Goal: Task Accomplishment & Management: Use online tool/utility

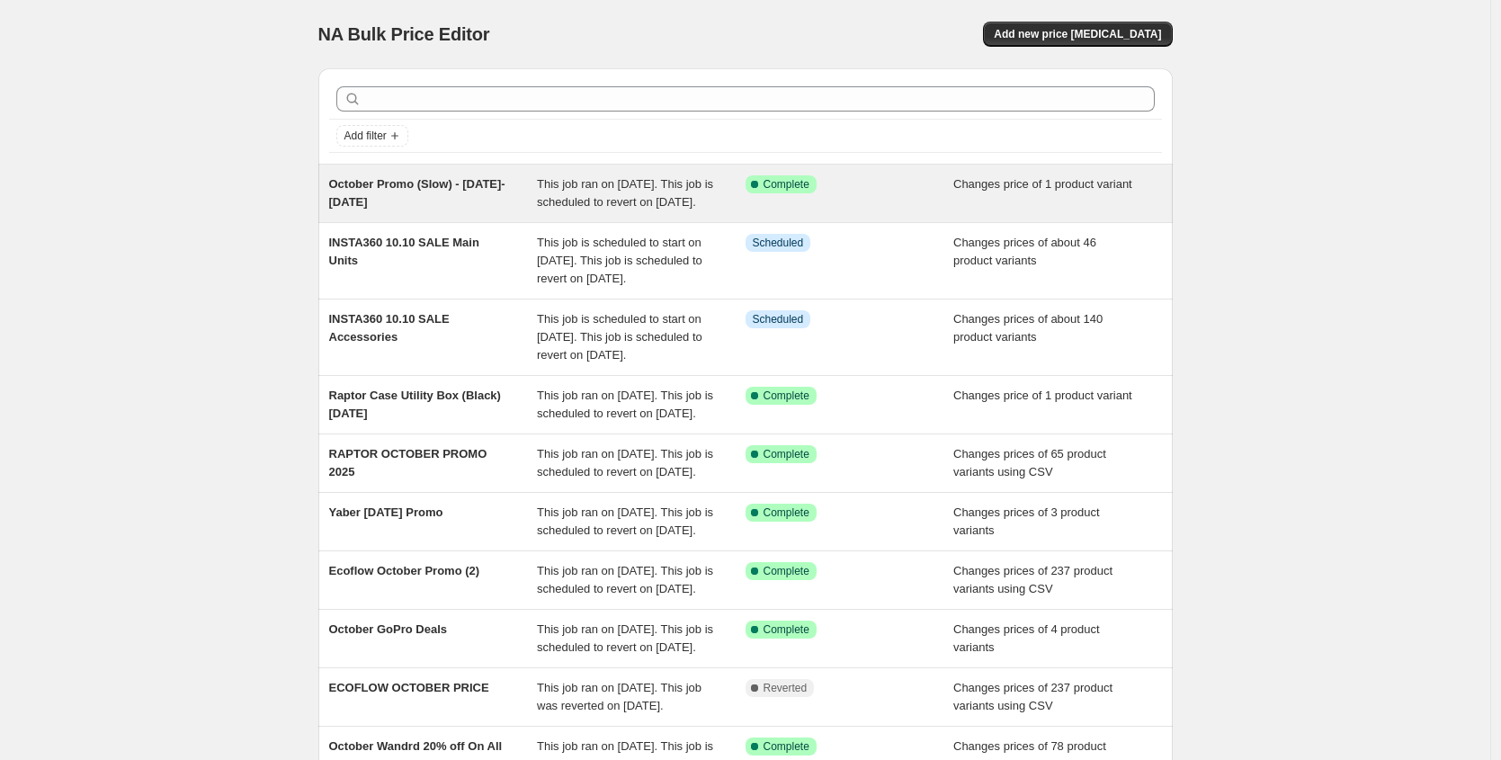
click at [414, 177] on span "October Promo (Slow) - Oct 1-31" at bounding box center [417, 192] width 176 height 31
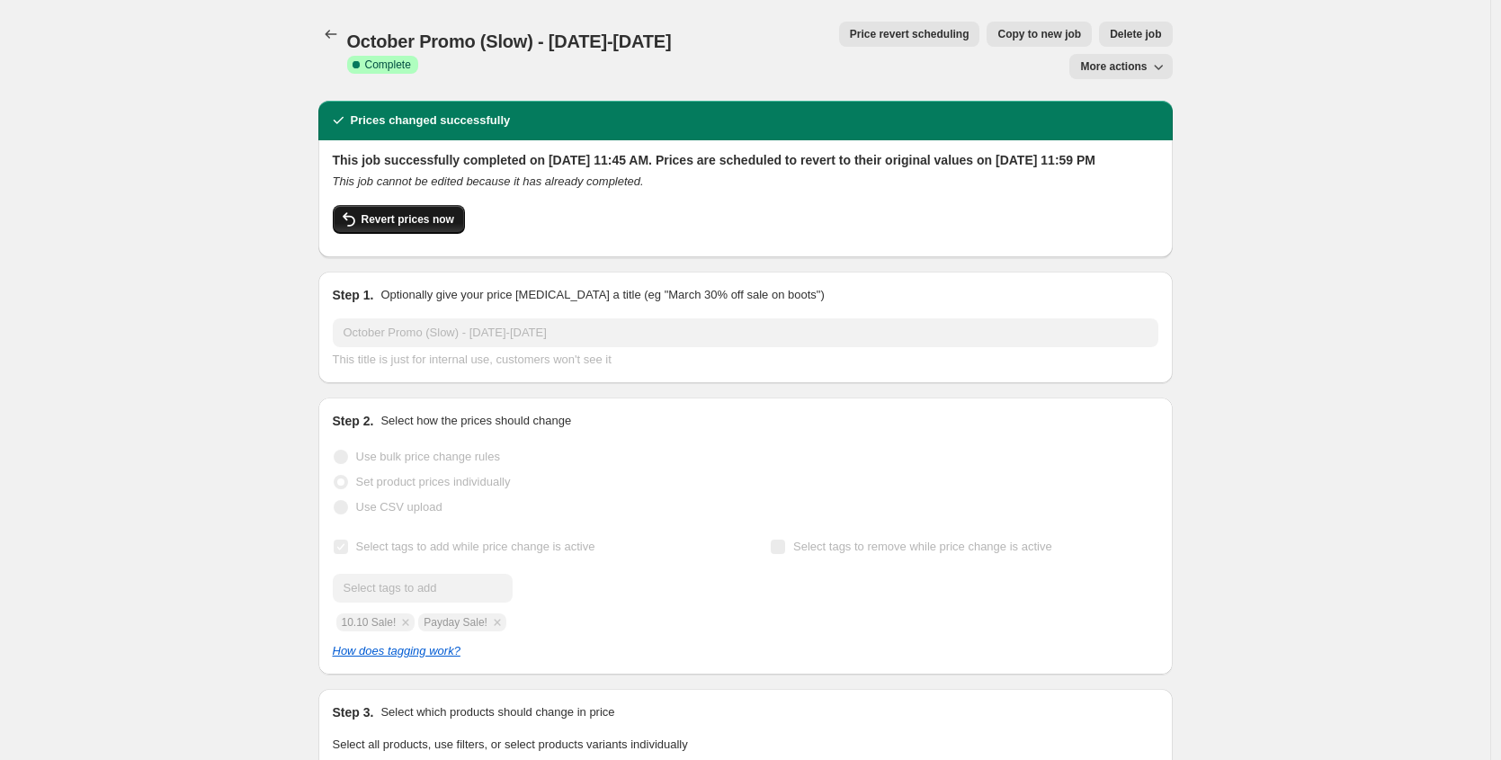
click at [427, 212] on span "Revert prices now" at bounding box center [407, 219] width 93 height 14
checkbox input "false"
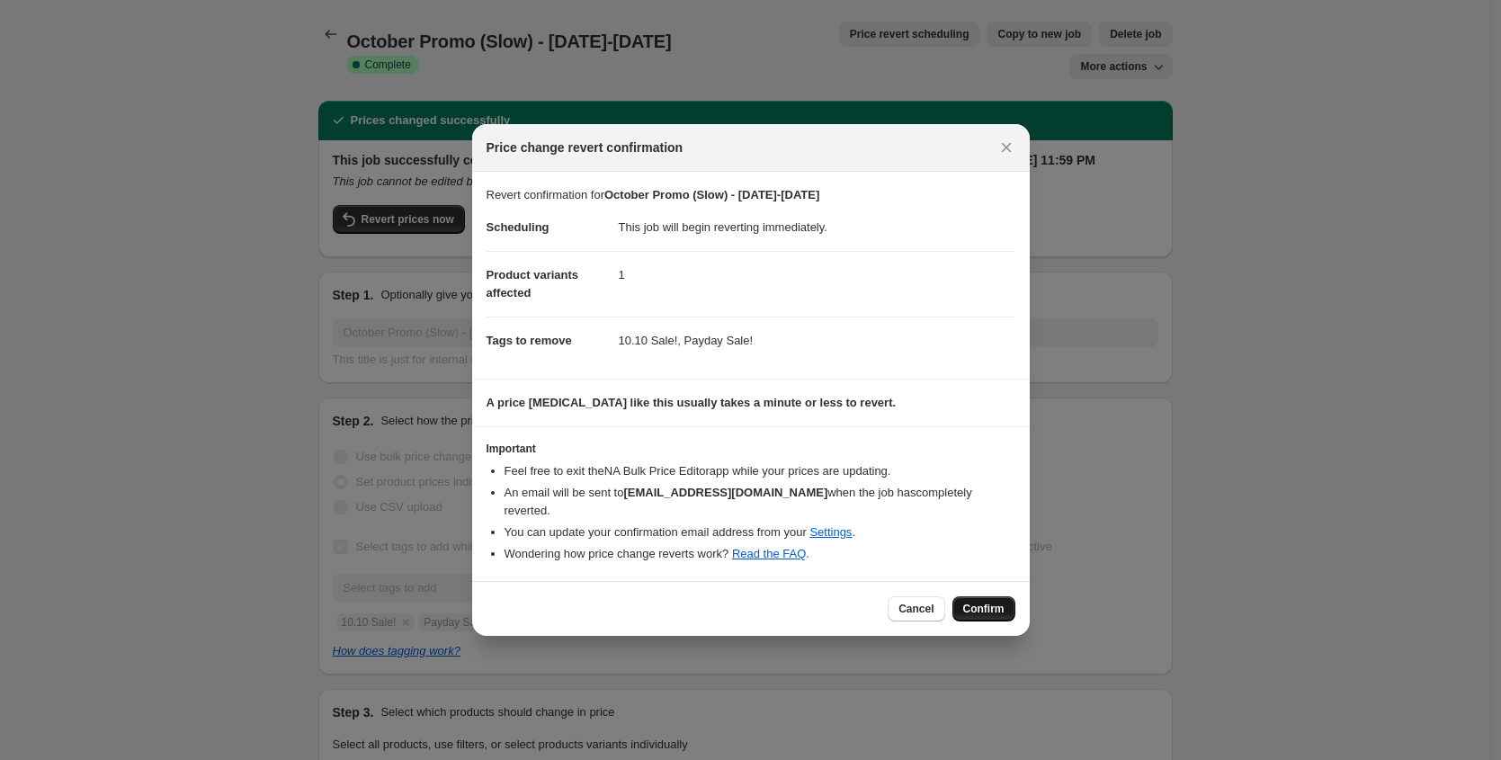
click at [985, 602] on span "Confirm" at bounding box center [983, 609] width 41 height 14
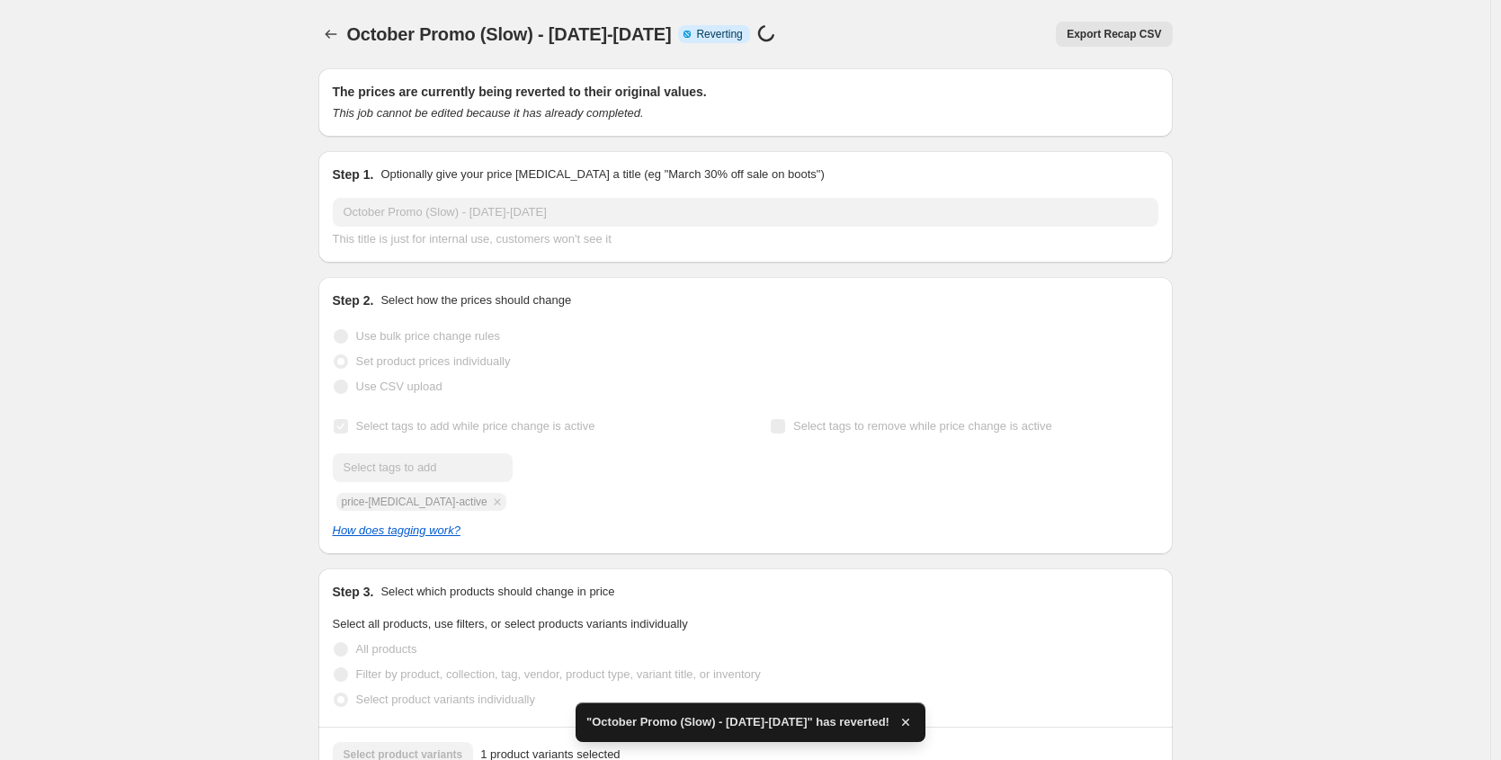
checkbox input "true"
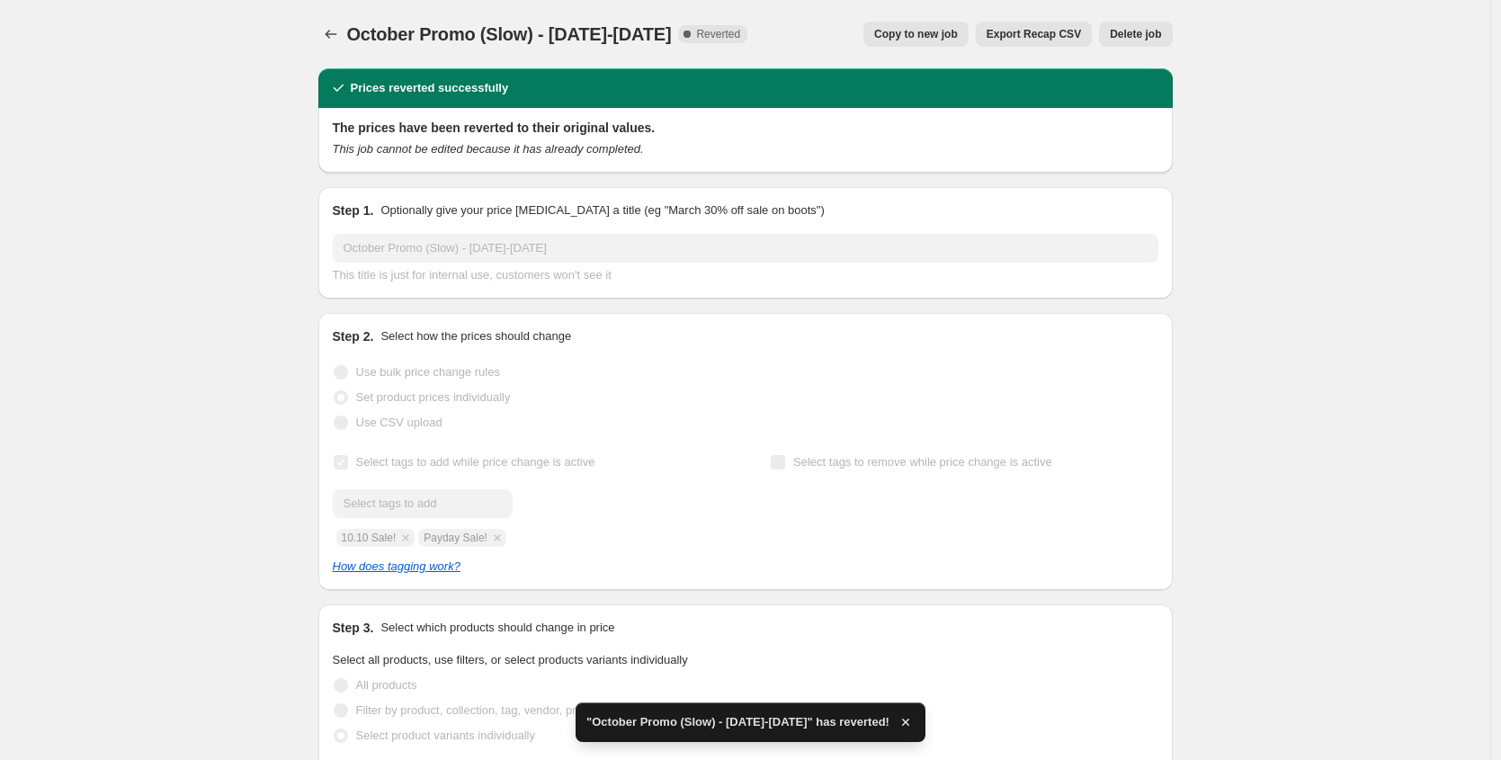
click at [910, 37] on span "Copy to new job" at bounding box center [916, 34] width 84 height 14
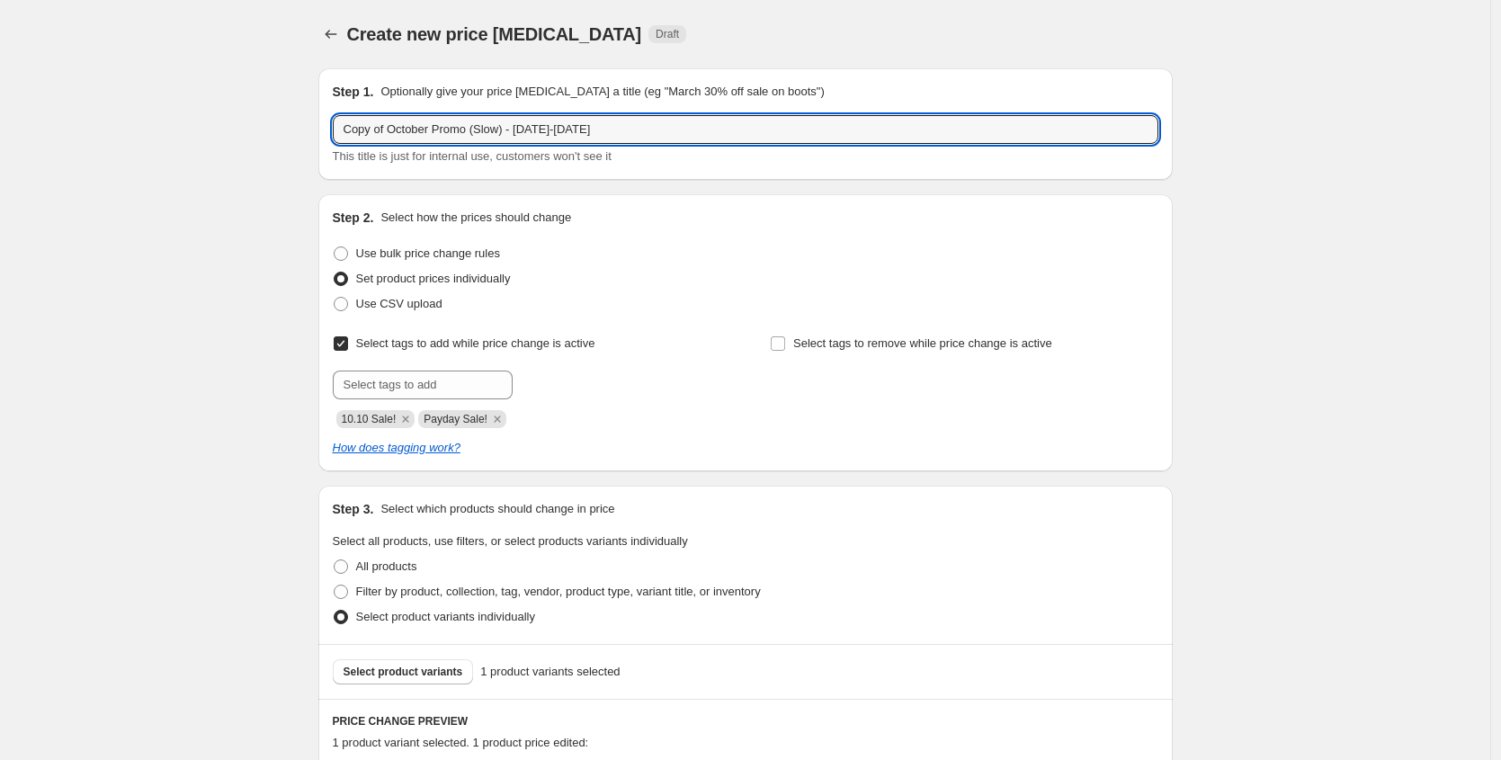
drag, startPoint x: 396, startPoint y: 130, endPoint x: 331, endPoint y: 132, distance: 64.8
click at [330, 132] on div "Step 1. Optionally give your price change job a title (eg "March 30% off sale o…" at bounding box center [745, 123] width 854 height 111
click at [396, 125] on input "October Promo (Slow) - Oct 1-31" at bounding box center [745, 129] width 825 height 29
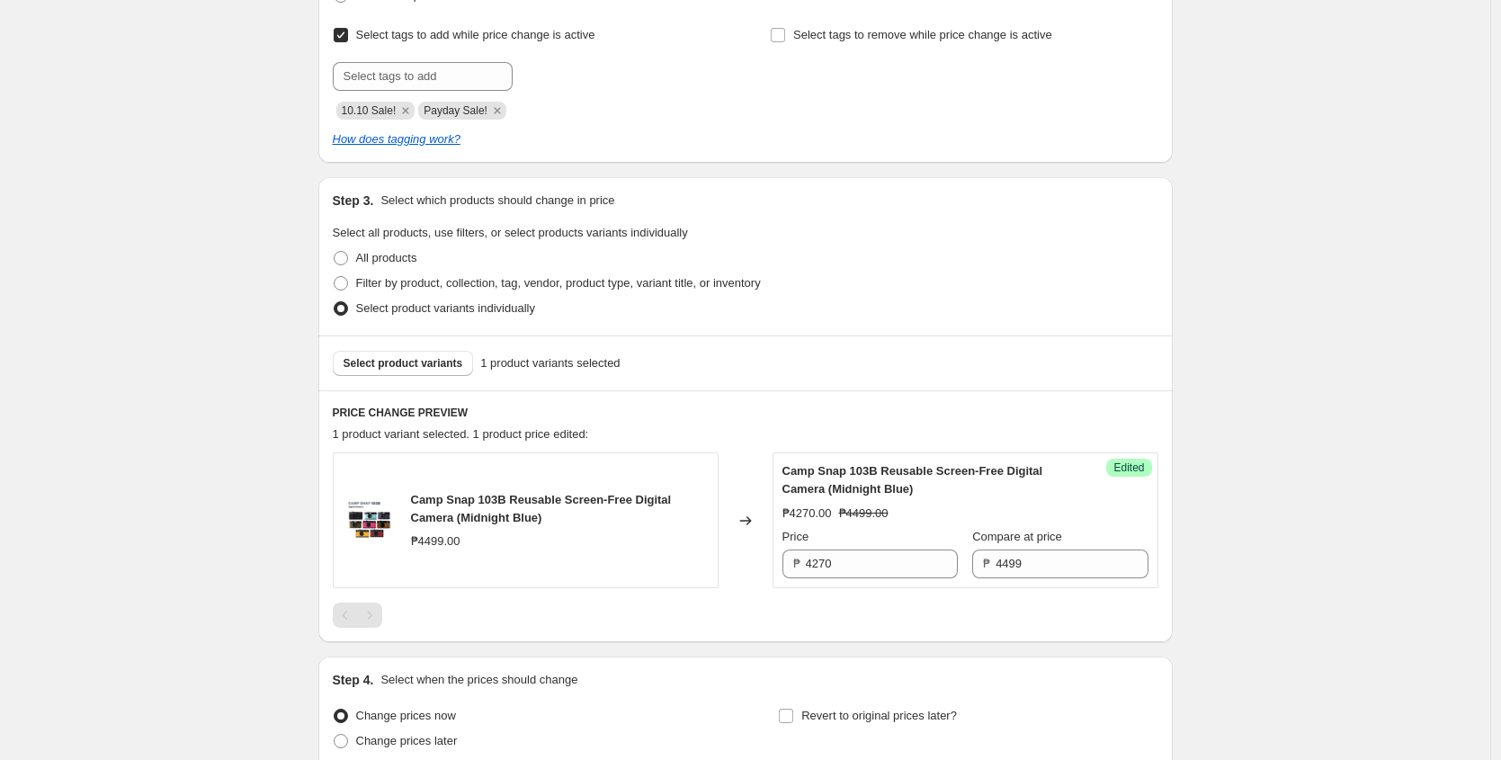
scroll to position [313, 0]
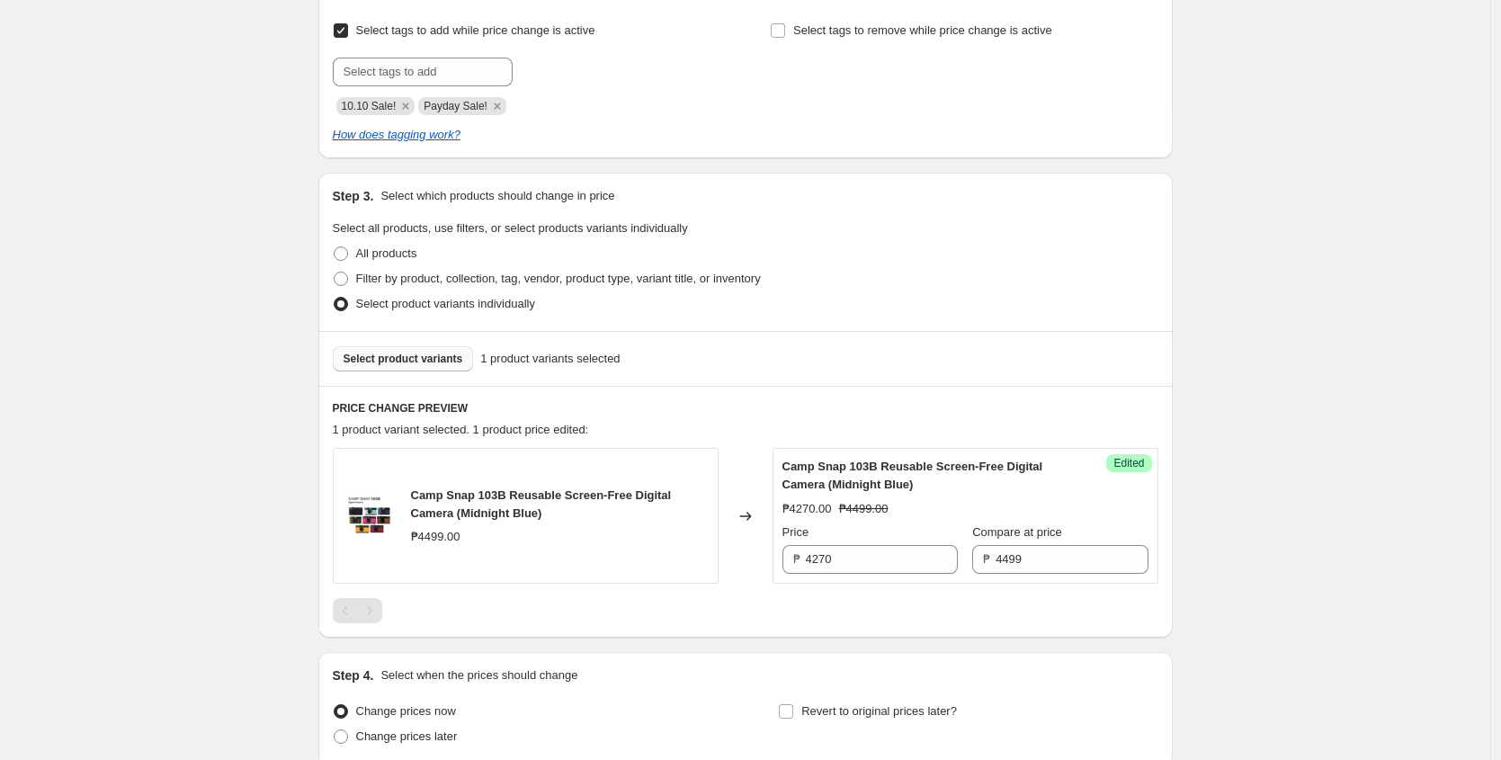
type input "Oct. Promo (Slow) - [DATE]-[DATE]"
click at [433, 362] on span "Select product variants" at bounding box center [403, 359] width 120 height 14
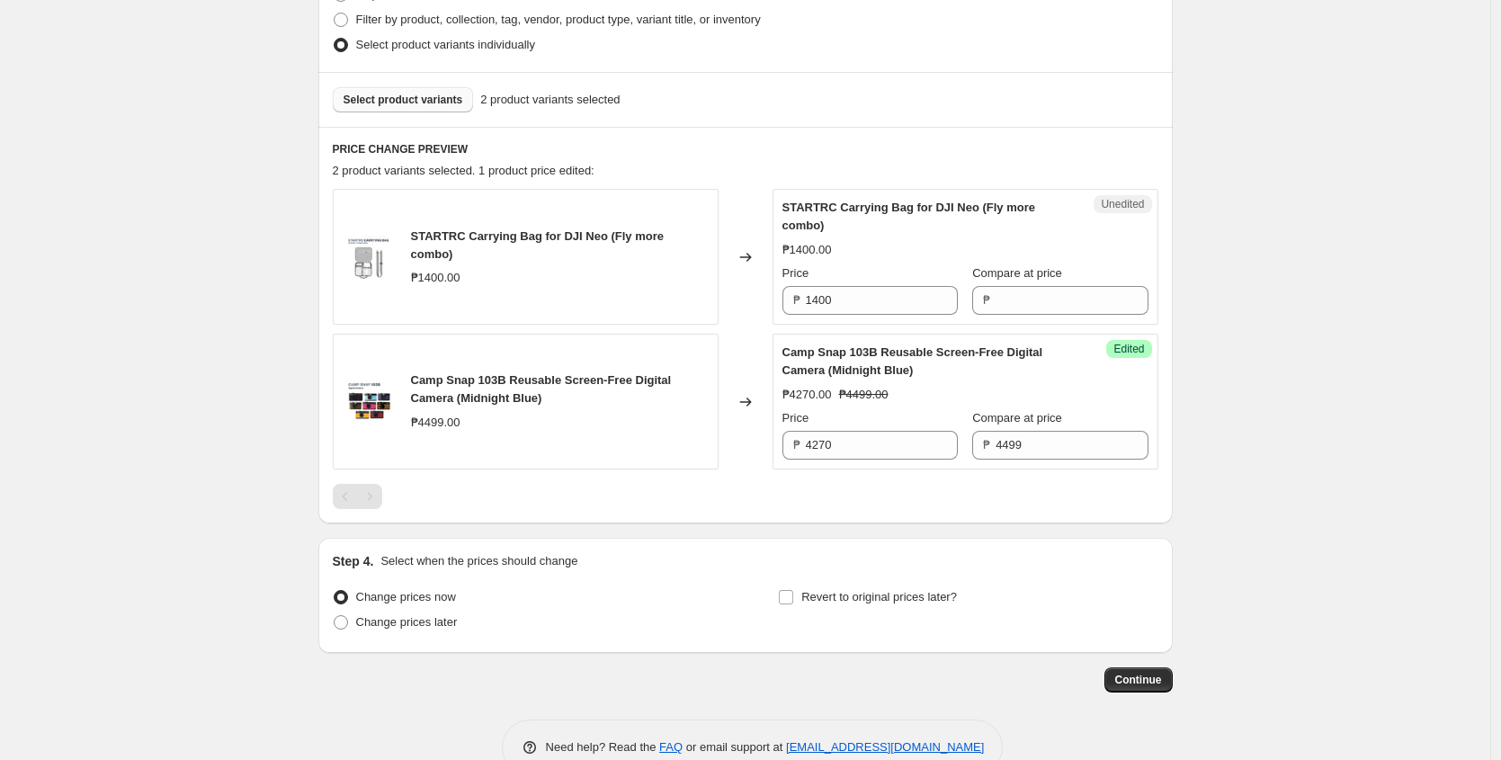
scroll to position [573, 0]
click at [843, 306] on input "1400" at bounding box center [882, 299] width 152 height 29
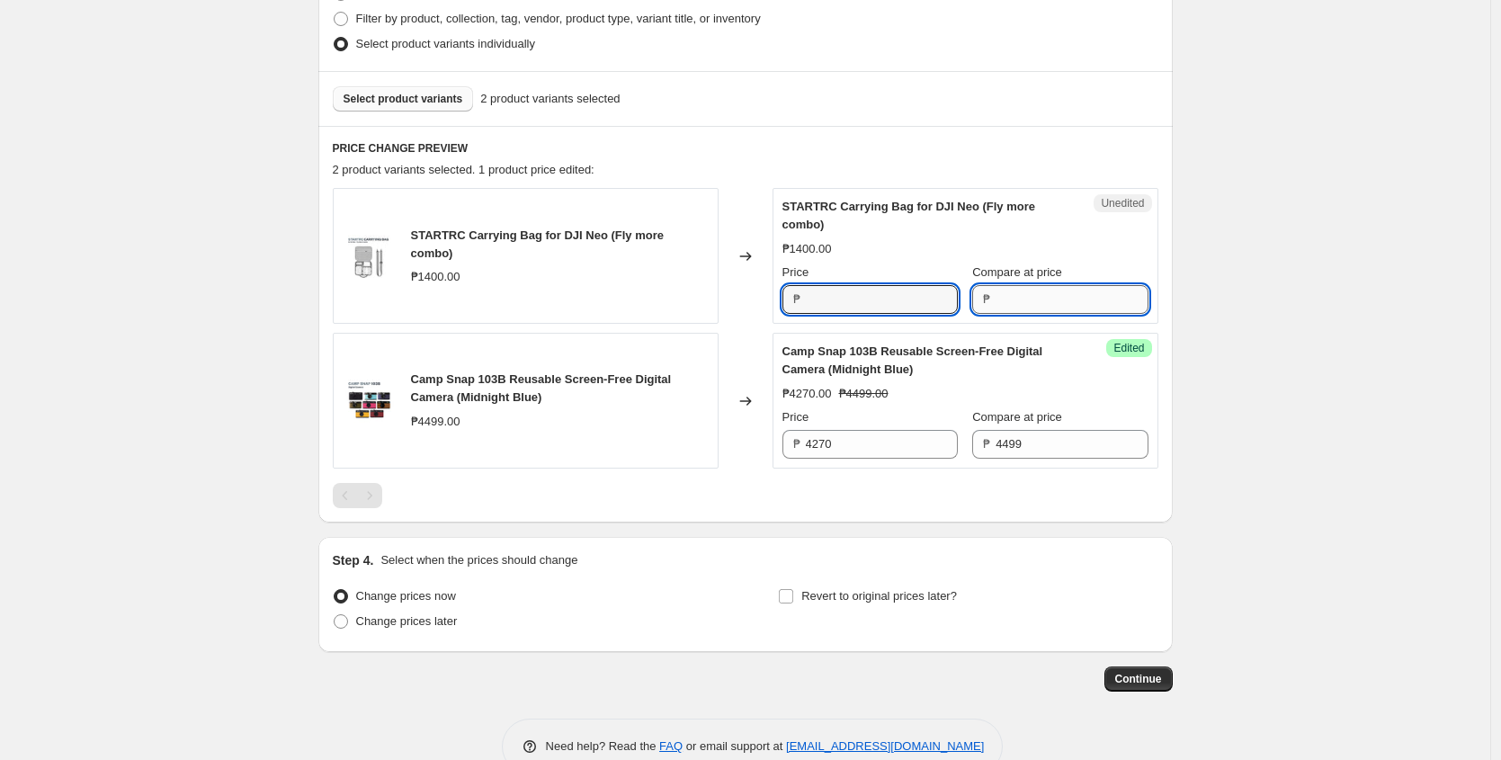
type input "1400"
click at [1015, 298] on input "Compare at price" at bounding box center [1071, 299] width 152 height 29
paste input "1400"
type input "1400"
click at [856, 298] on input "1400" at bounding box center [882, 299] width 152 height 29
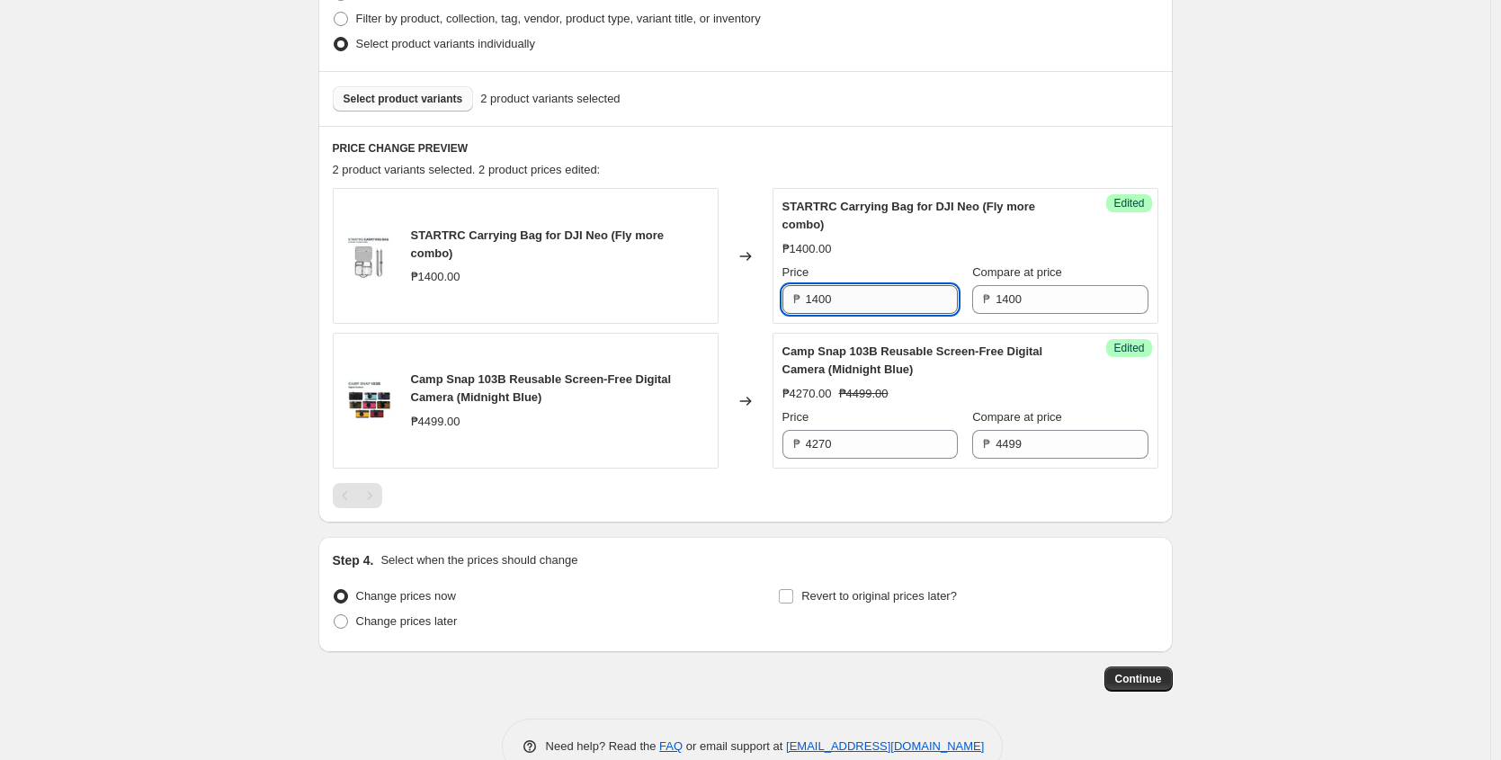
click at [856, 298] on input "1400" at bounding box center [882, 299] width 152 height 29
paste input "9"
type input "900"
click at [935, 251] on div "₱900.00 ₱1400.00" at bounding box center [965, 249] width 366 height 18
click at [793, 600] on input "Revert to original prices later?" at bounding box center [786, 596] width 14 height 14
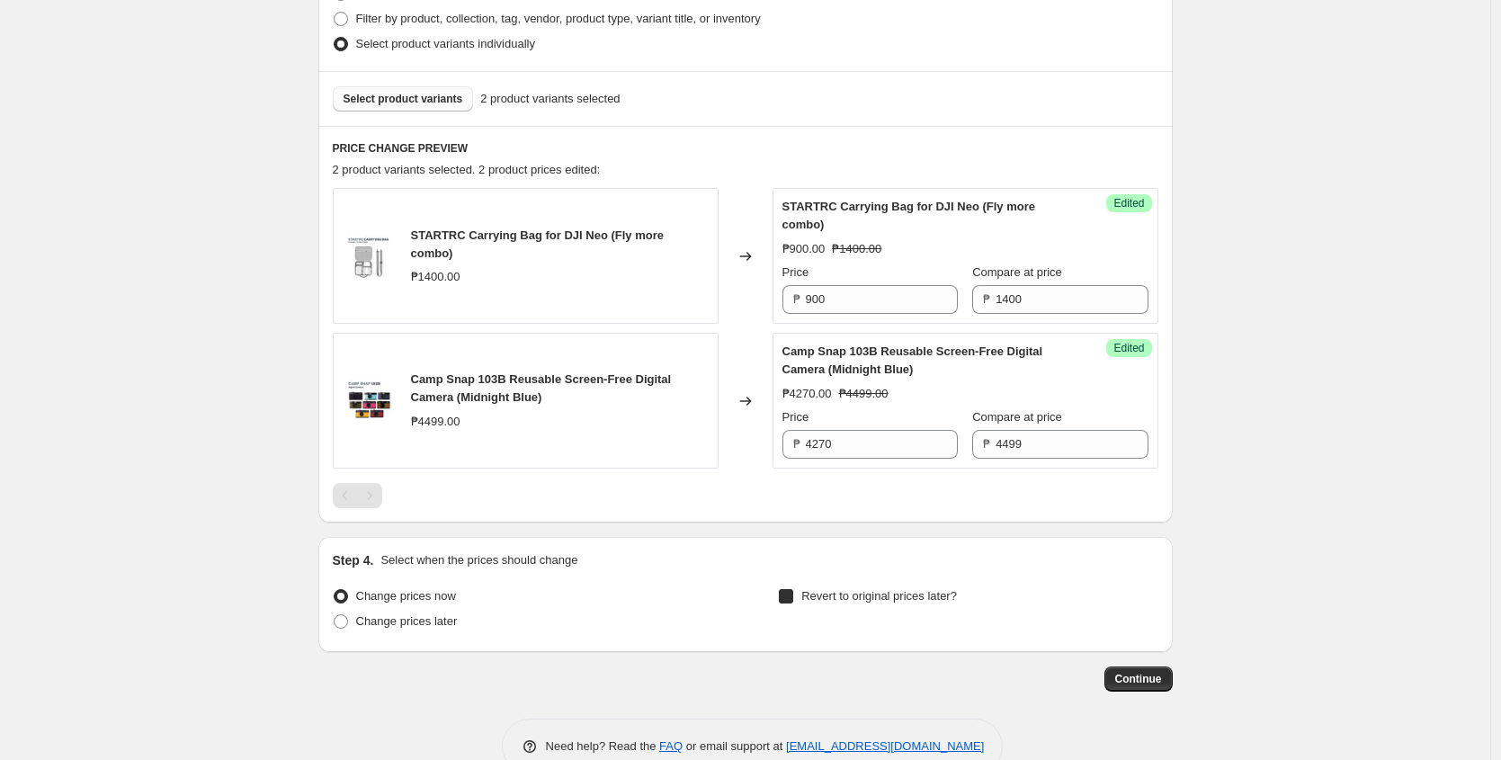
checkbox input "true"
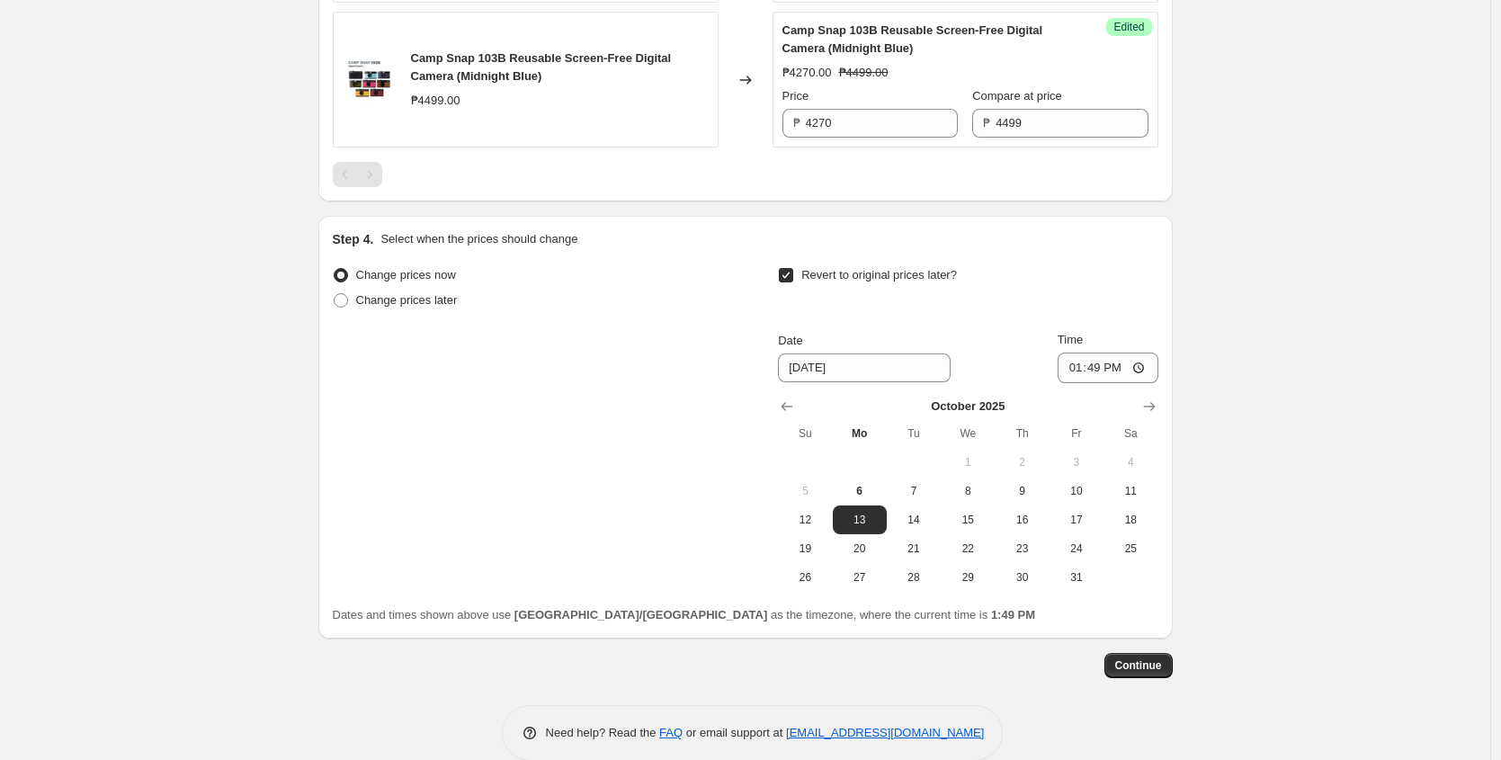
scroll to position [922, 0]
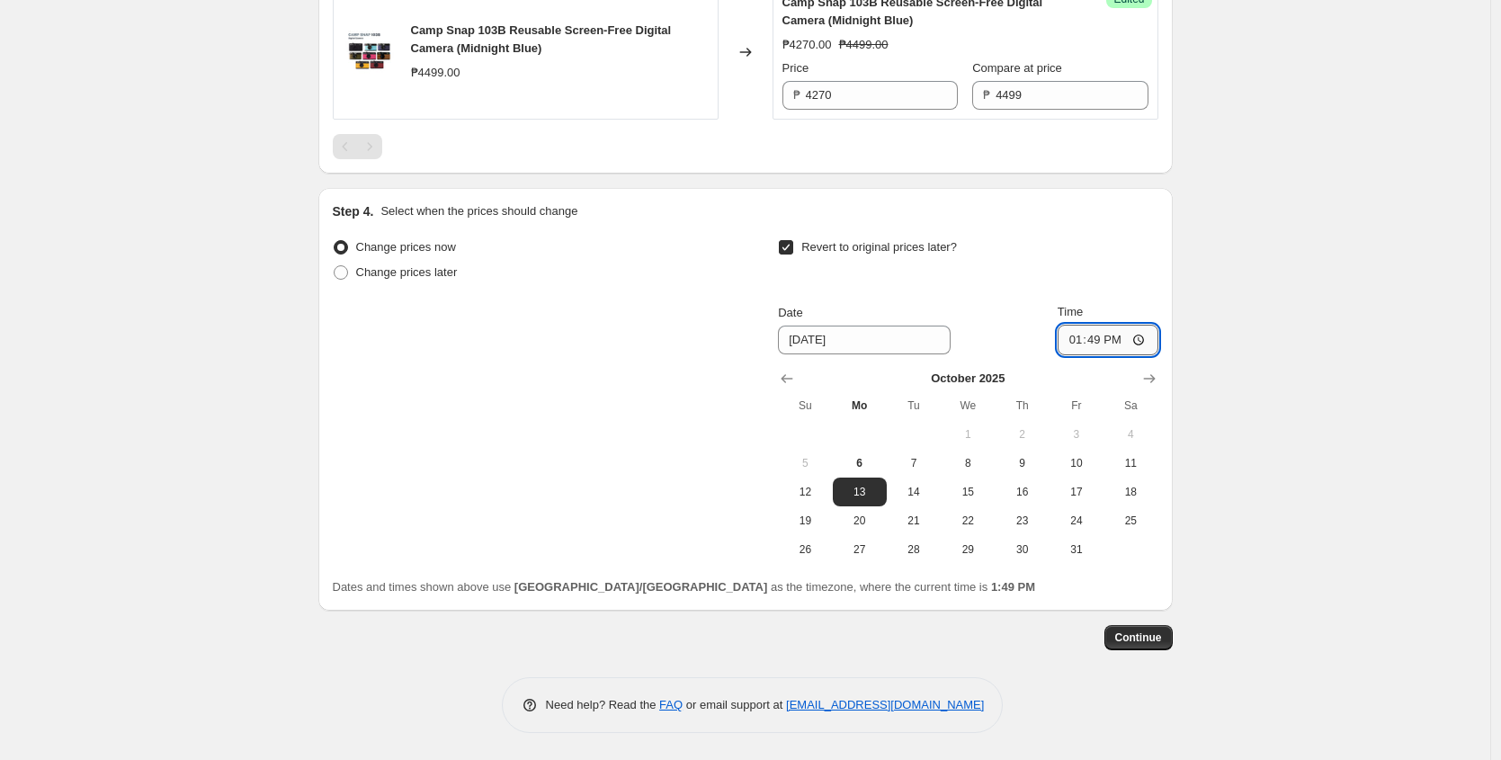
click at [1092, 343] on input "13:49" at bounding box center [1107, 340] width 101 height 31
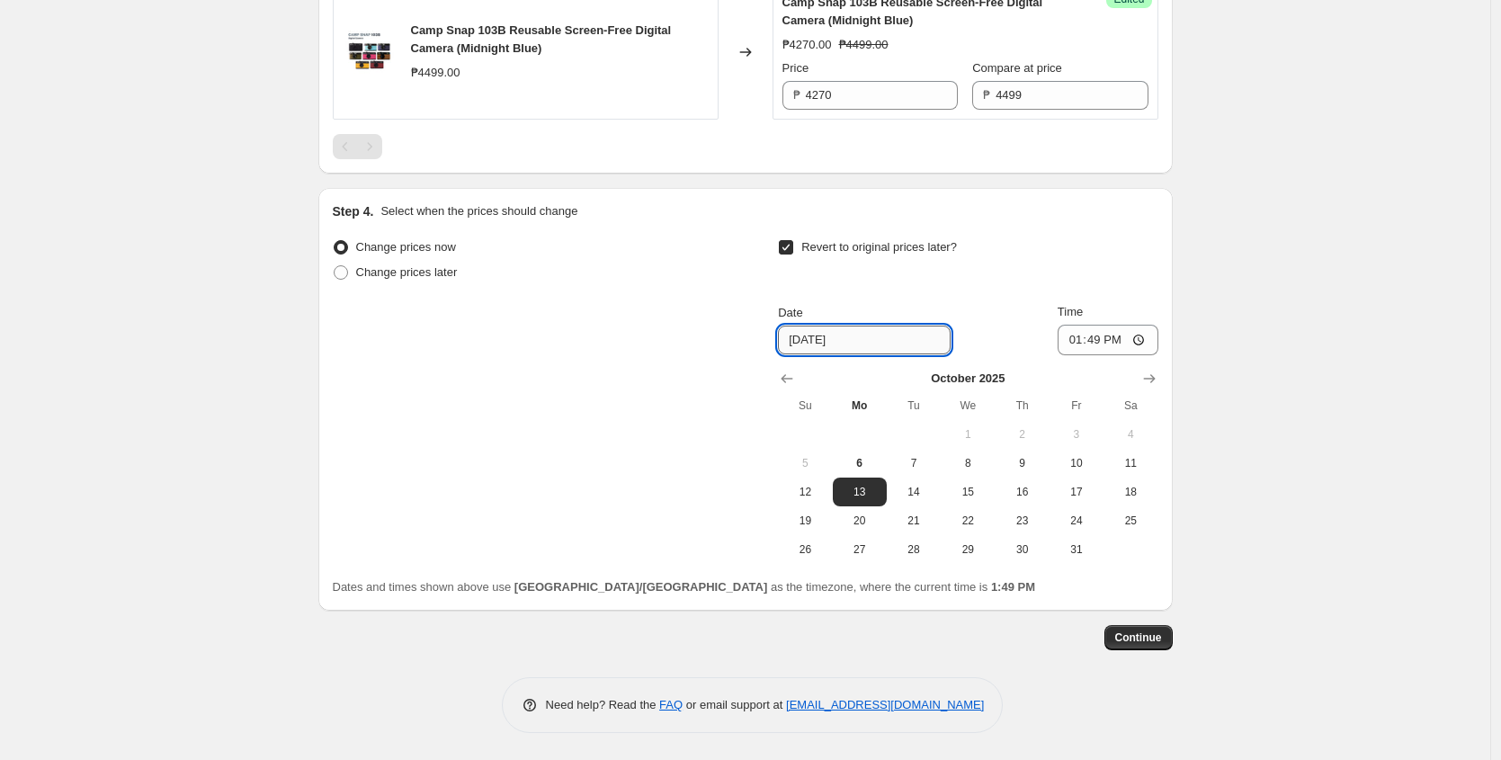
click at [920, 344] on input "10/13/2025" at bounding box center [864, 339] width 173 height 29
click at [1083, 554] on span "31" at bounding box center [1076, 549] width 40 height 14
type input "[DATE]"
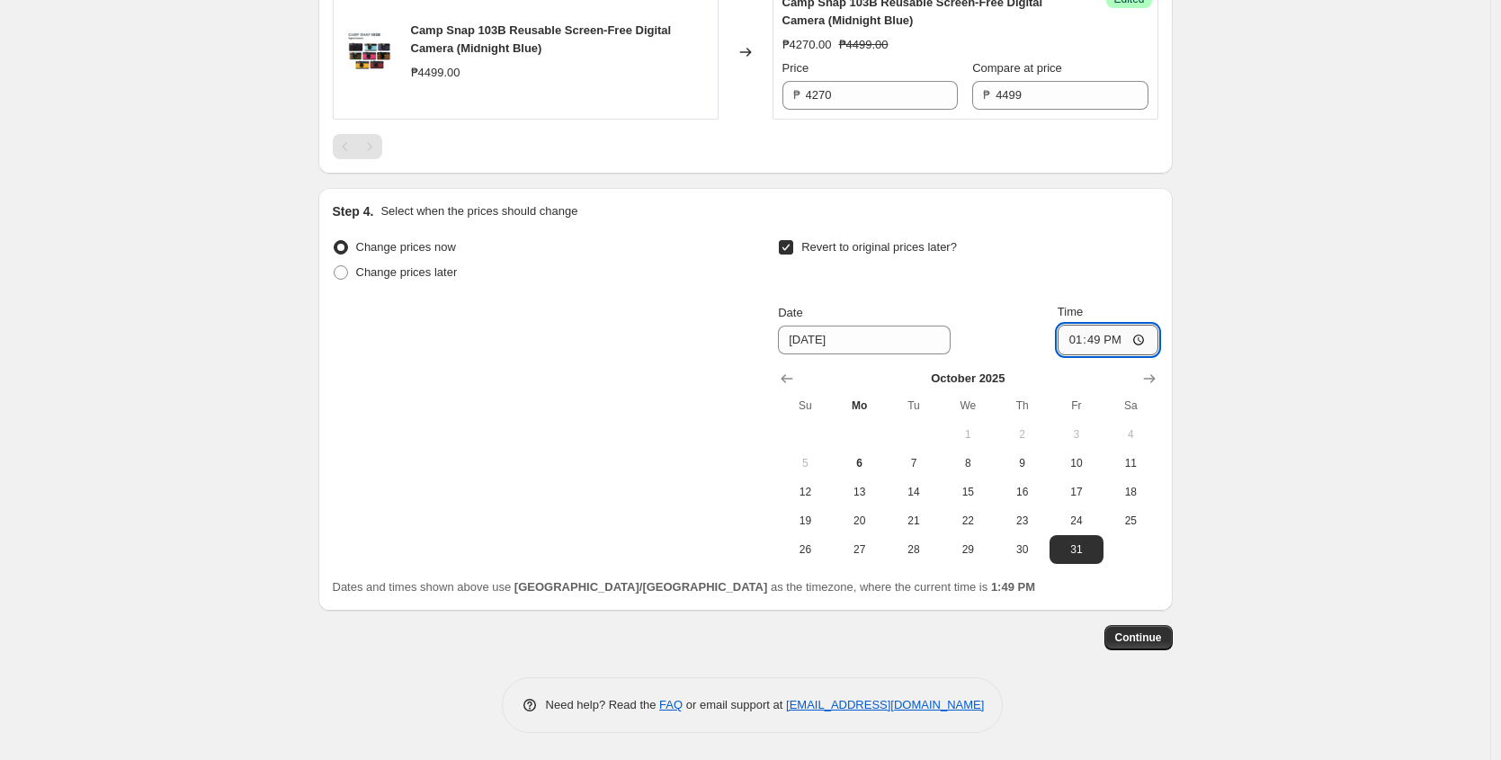
click at [1080, 343] on input "13:49" at bounding box center [1107, 340] width 101 height 31
type input "23:59"
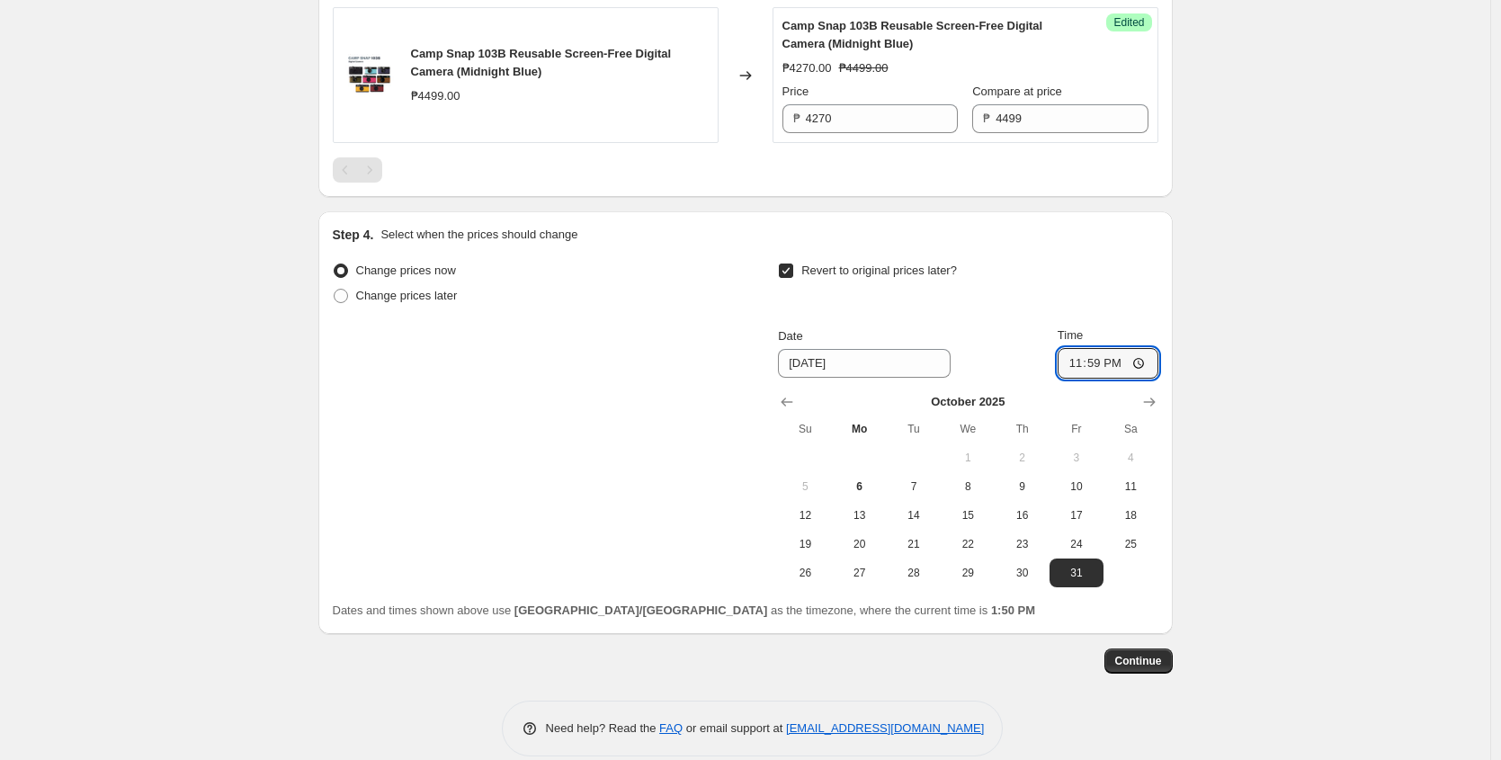
scroll to position [901, 0]
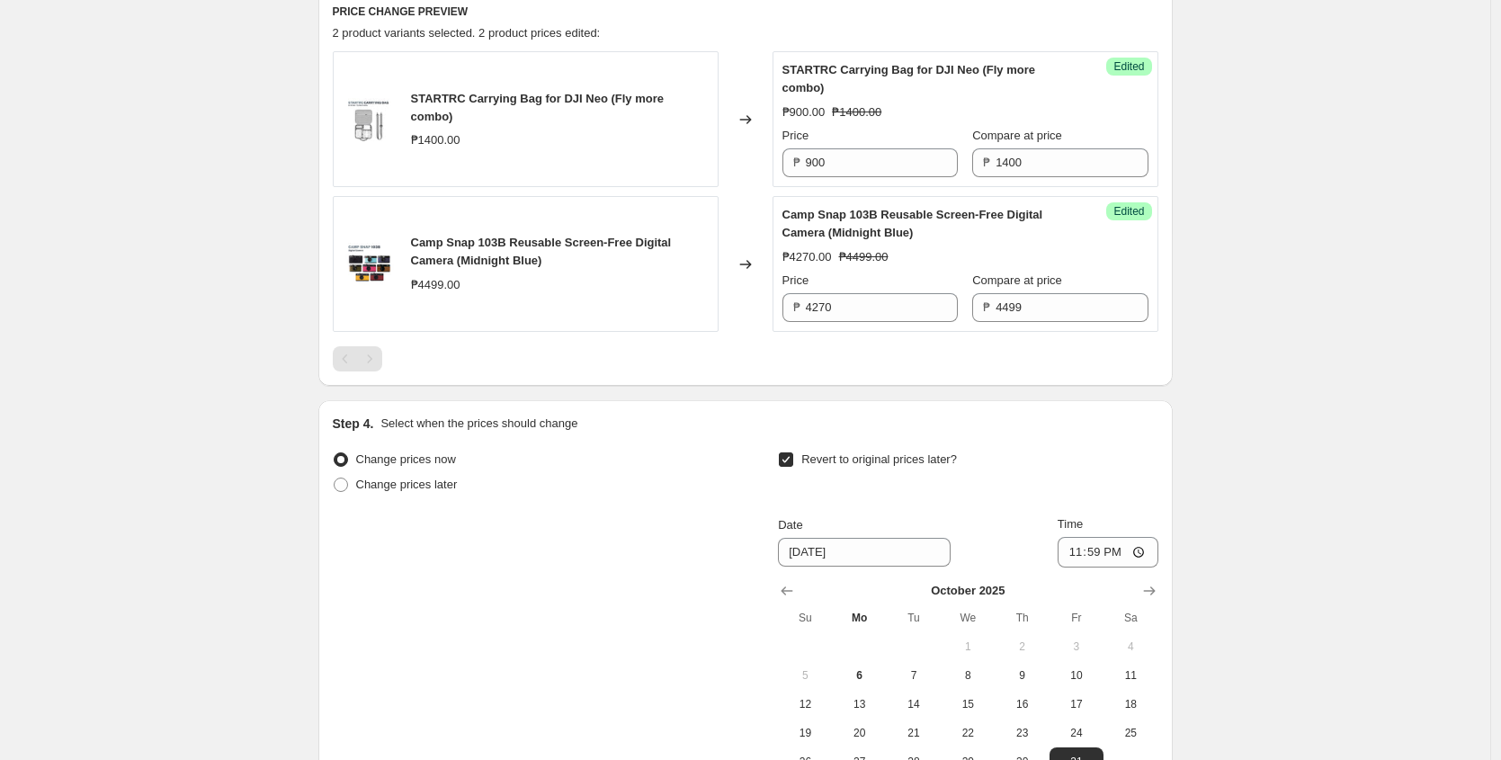
scroll to position [922, 0]
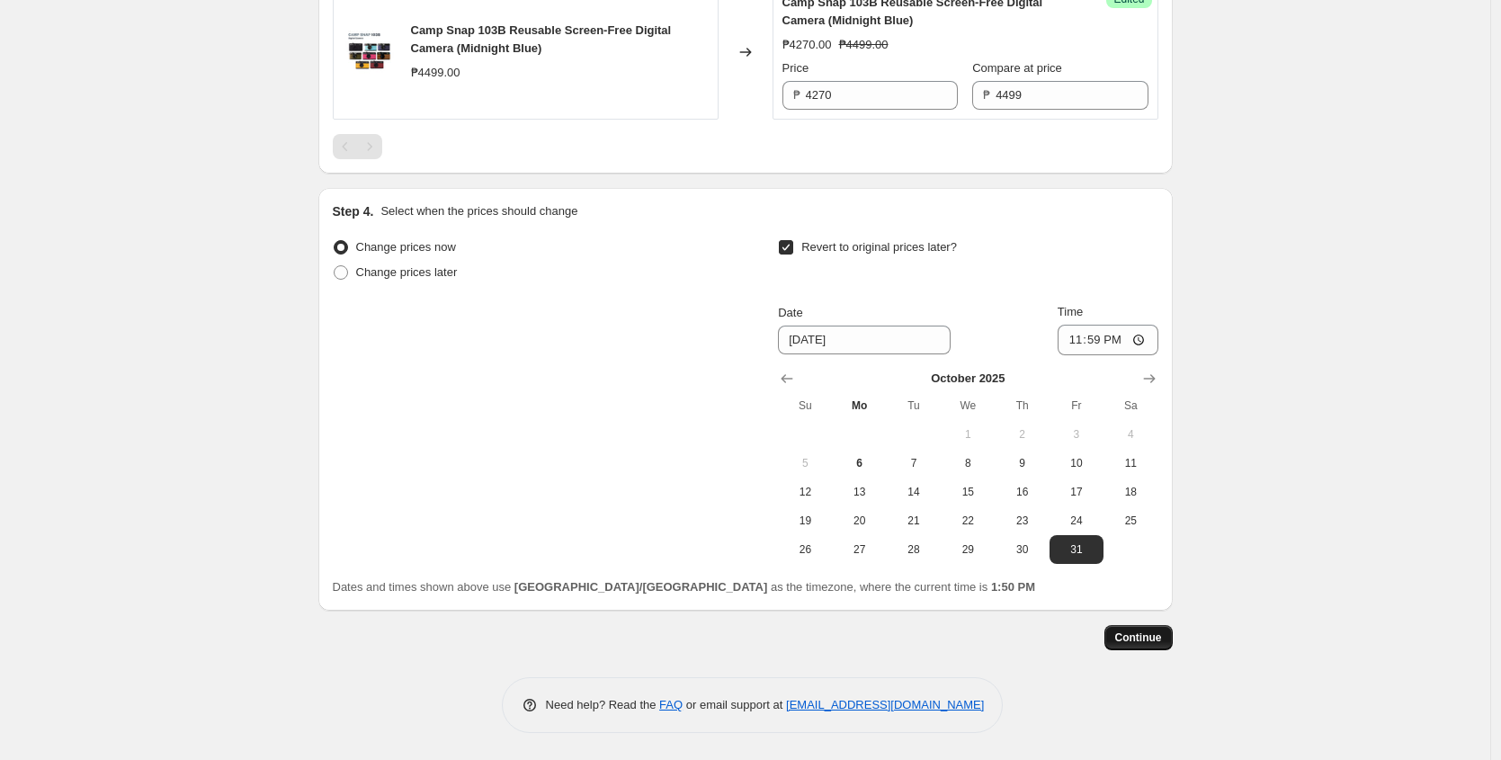
click at [1143, 640] on span "Continue" at bounding box center [1138, 637] width 47 height 14
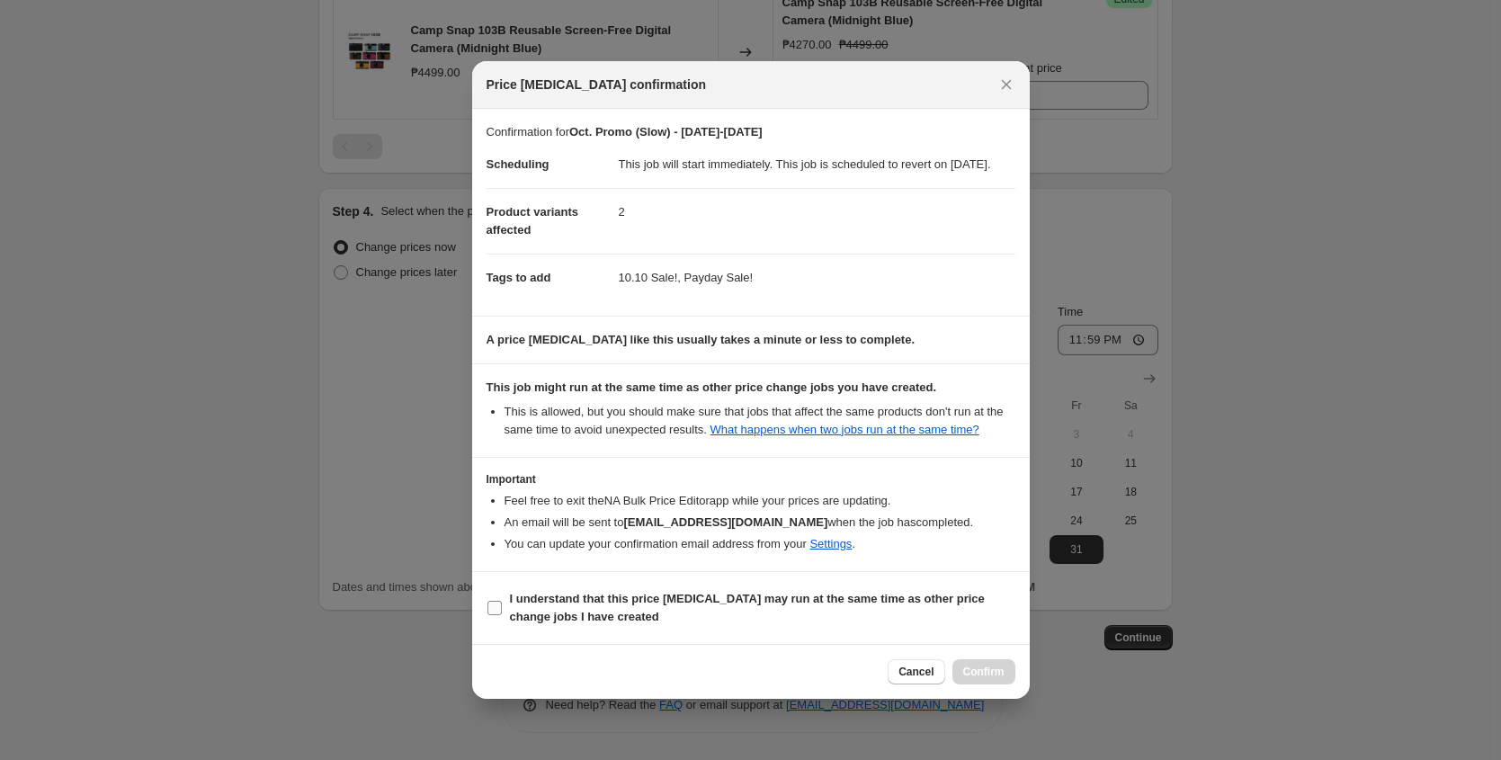
click at [495, 615] on input "I understand that this price change job may run at the same time as other price…" at bounding box center [494, 608] width 14 height 14
checkbox input "true"
click at [932, 679] on span "Cancel" at bounding box center [915, 671] width 35 height 14
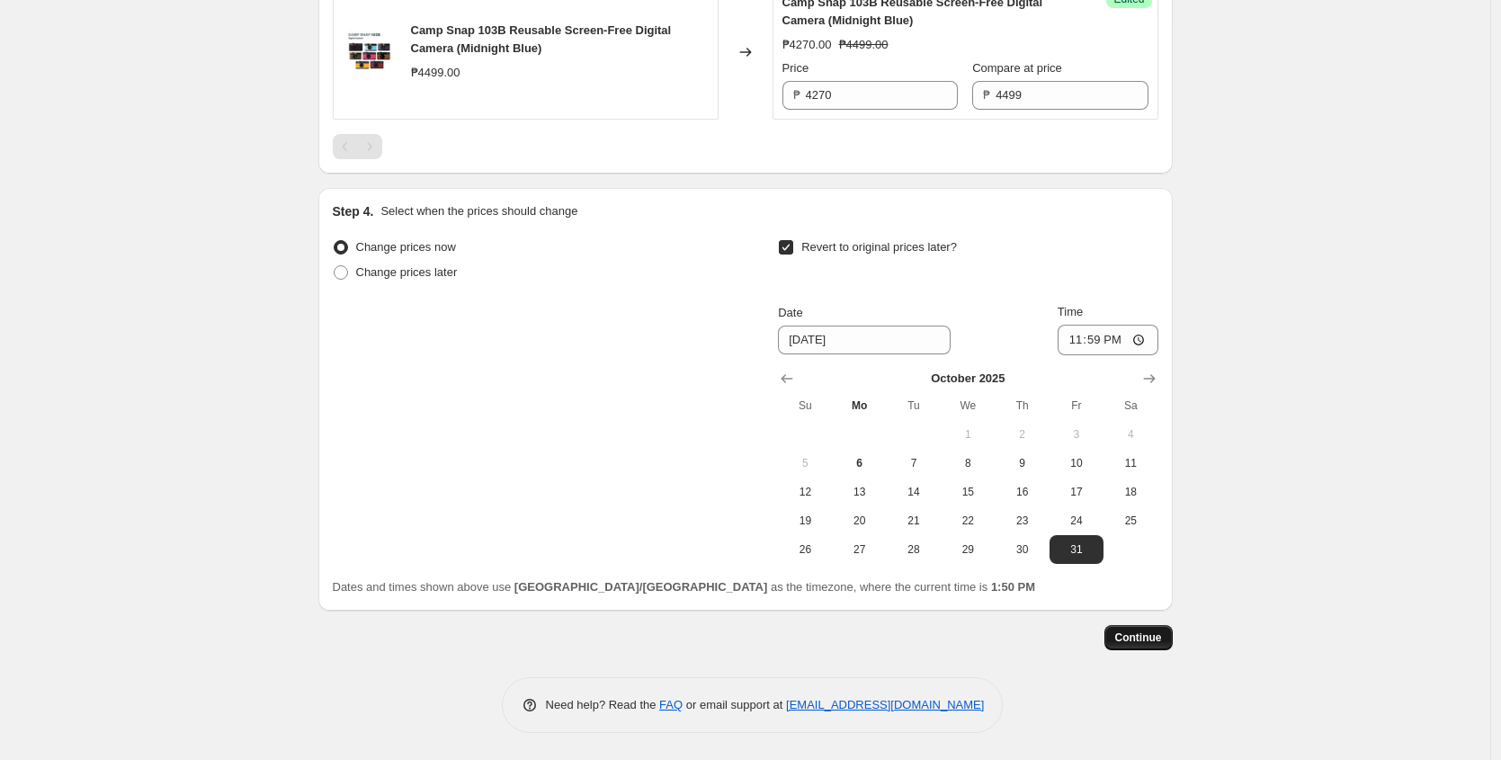
click at [1146, 630] on span "Continue" at bounding box center [1138, 637] width 47 height 14
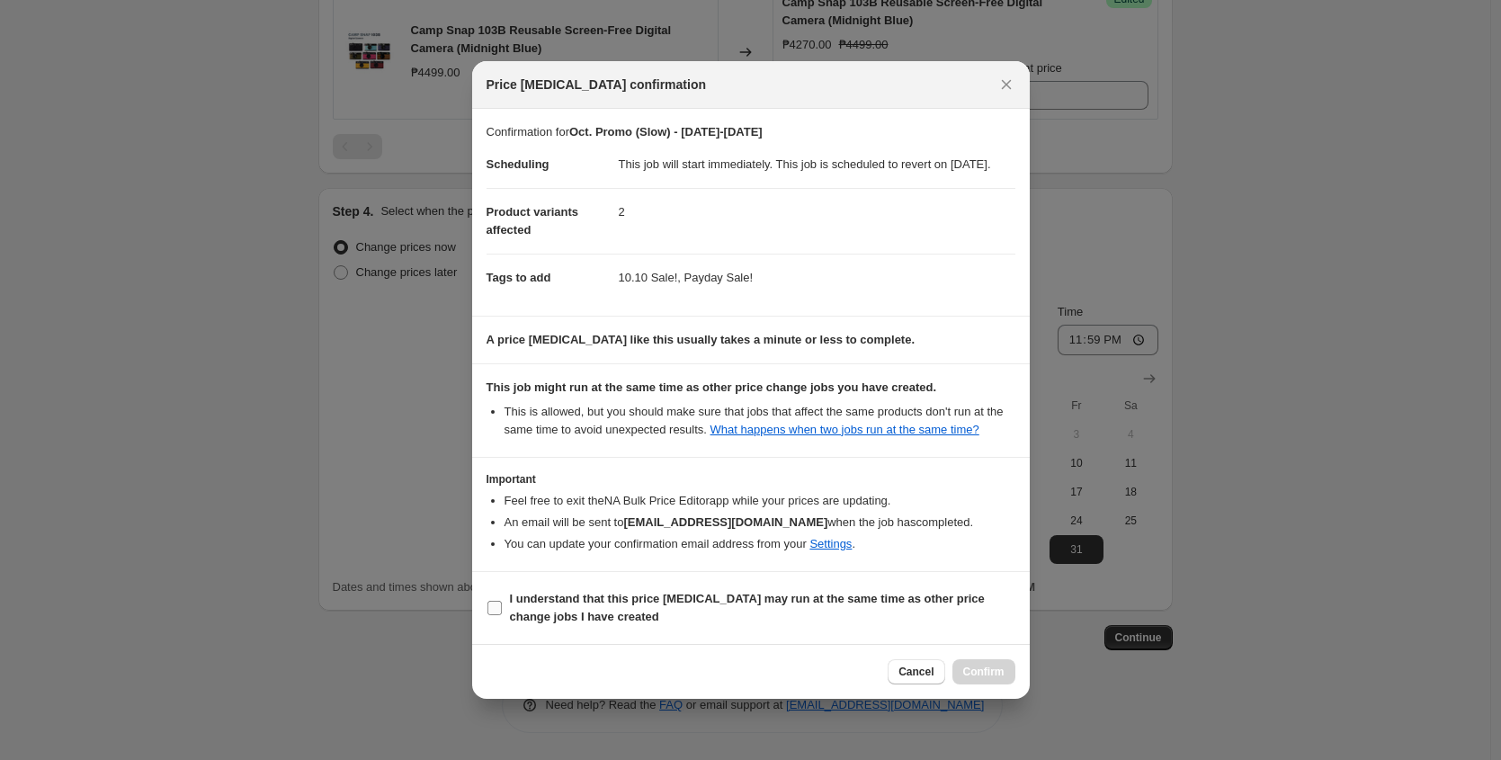
click at [492, 615] on input "I understand that this price change job may run at the same time as other price…" at bounding box center [494, 608] width 14 height 14
checkbox input "true"
click at [976, 679] on span "Confirm" at bounding box center [983, 671] width 41 height 14
